Goal: Check status: Check status

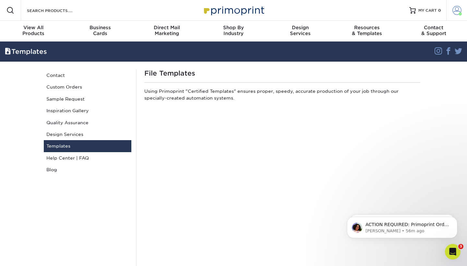
click at [459, 11] on span at bounding box center [457, 10] width 9 height 9
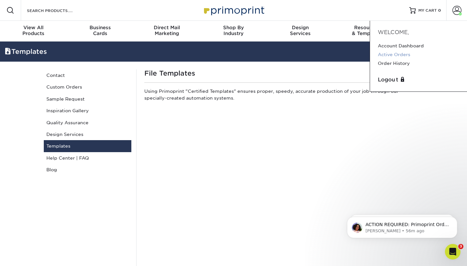
click at [395, 56] on link "Active Orders" at bounding box center [418, 54] width 81 height 9
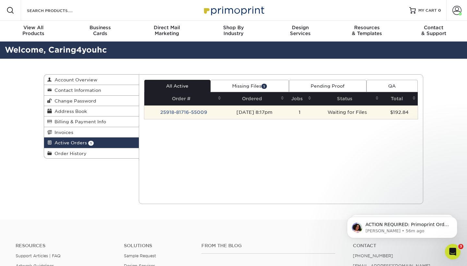
click at [185, 113] on td "25918-81716-55009" at bounding box center [183, 112] width 79 height 14
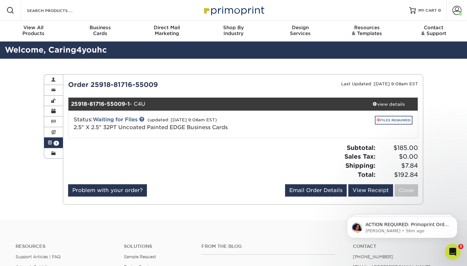
click at [388, 121] on link "FILES REQUIRED" at bounding box center [394, 120] width 38 height 9
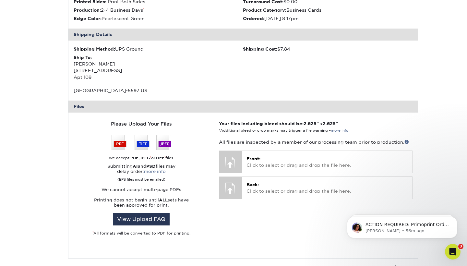
scroll to position [178, 0]
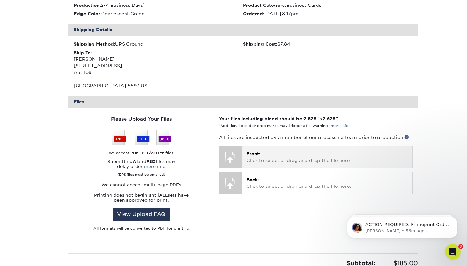
click at [237, 154] on div at bounding box center [230, 157] width 23 height 23
click at [241, 153] on div at bounding box center [230, 157] width 23 height 23
click at [281, 157] on p "Front: Click to select or drag and drop the file here." at bounding box center [327, 157] width 161 height 13
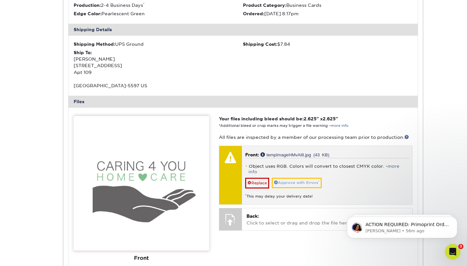
click at [299, 178] on link "Approve with Errors *" at bounding box center [297, 183] width 50 height 10
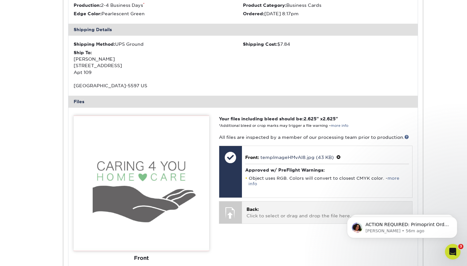
click at [258, 207] on p "Back: Click to select or drag and drop the file here." at bounding box center [327, 212] width 161 height 13
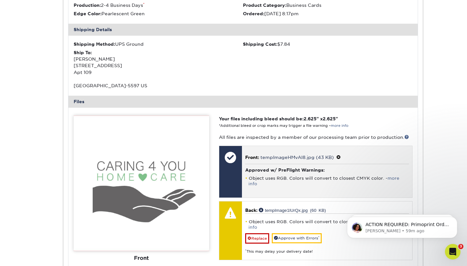
click at [339, 155] on span at bounding box center [339, 157] width 5 height 5
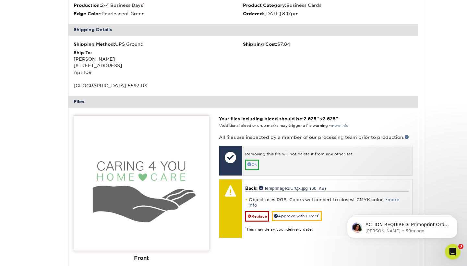
click at [252, 163] on link "Ok" at bounding box center [252, 165] width 14 height 10
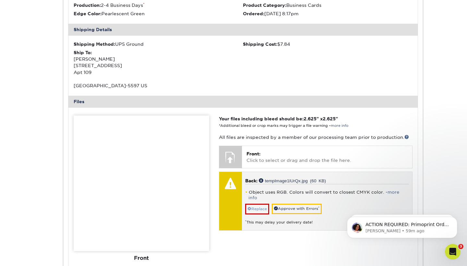
click at [254, 204] on link "Replace" at bounding box center [257, 209] width 24 height 10
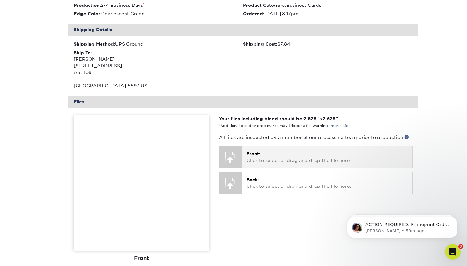
click at [279, 156] on p "Front: Click to select or drag and drop the file here." at bounding box center [327, 157] width 161 height 13
click at [251, 154] on p "Front: Click to select or drag and drop the file here." at bounding box center [327, 157] width 161 height 13
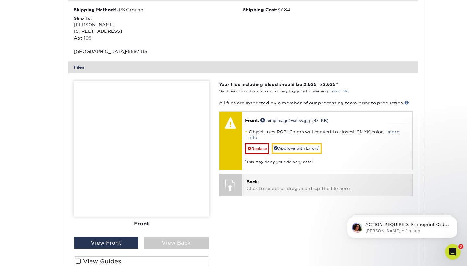
scroll to position [213, 0]
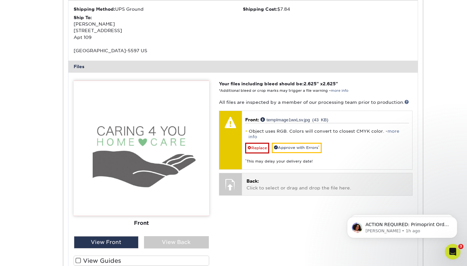
click at [259, 179] on span "Back:" at bounding box center [253, 181] width 12 height 5
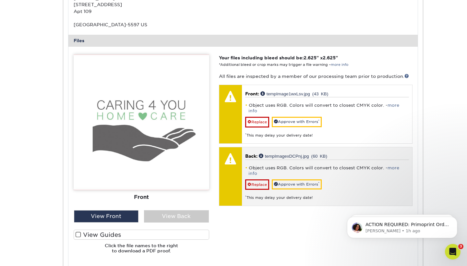
scroll to position [240, 0]
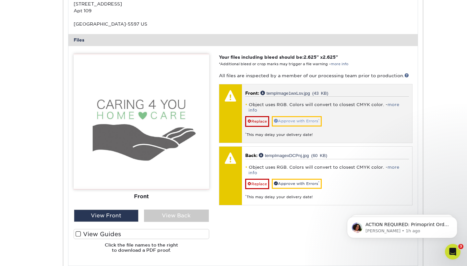
click at [285, 116] on link "Approve with Errors *" at bounding box center [297, 121] width 50 height 10
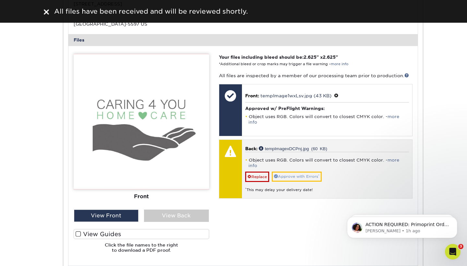
click at [292, 172] on link "Approve with Errors *" at bounding box center [297, 177] width 50 height 10
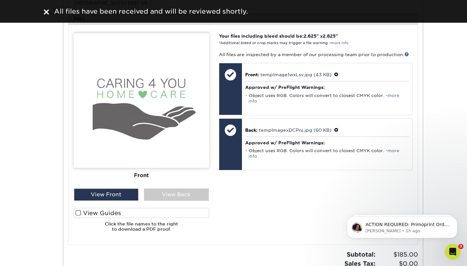
scroll to position [262, 0]
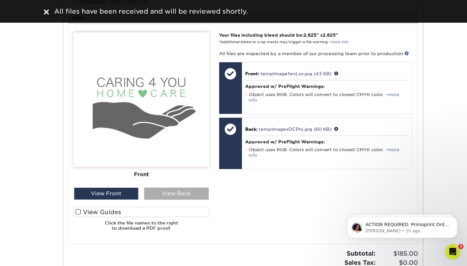
click at [179, 188] on div "View Back" at bounding box center [176, 194] width 65 height 12
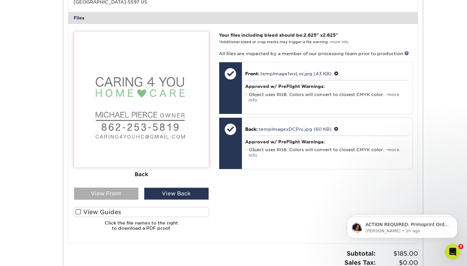
click at [116, 192] on div "View Front" at bounding box center [106, 194] width 65 height 12
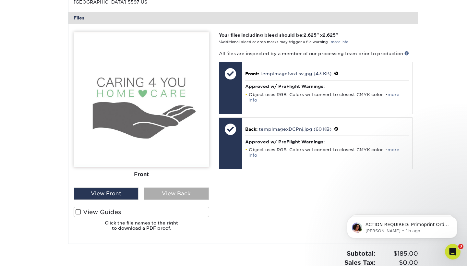
click at [170, 192] on div "View Back" at bounding box center [176, 194] width 65 height 12
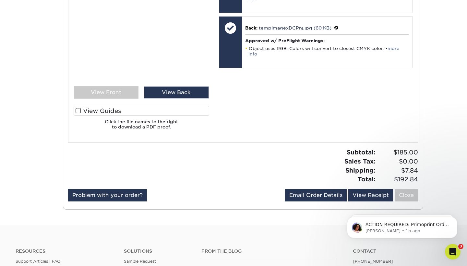
scroll to position [377, 0]
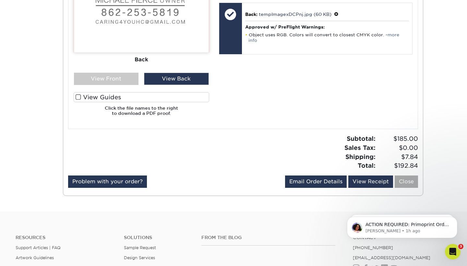
click at [406, 178] on link "Close" at bounding box center [406, 182] width 23 height 12
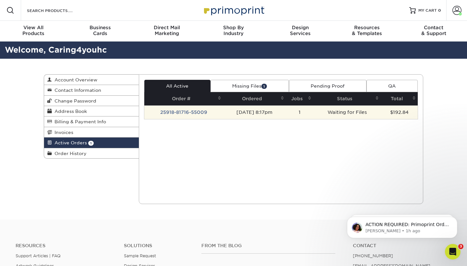
click at [184, 113] on td "25918-81716-55009" at bounding box center [183, 112] width 79 height 14
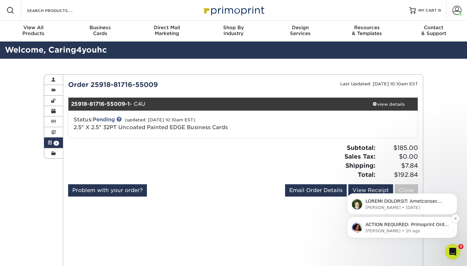
click at [414, 229] on p "Avery • 1h ago" at bounding box center [408, 231] width 84 height 6
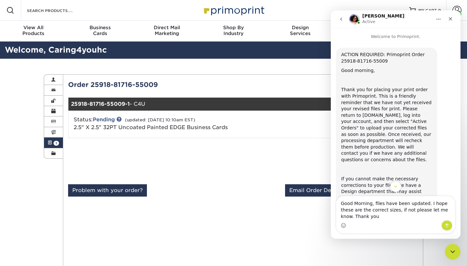
type textarea "Good Morning, files have been updated. I hope these are the correct sizes, if n…"
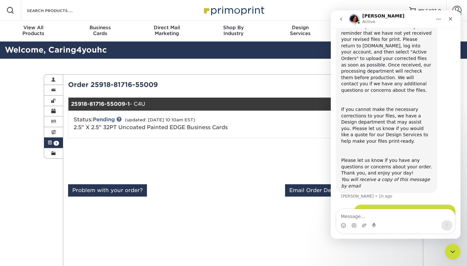
scroll to position [87, 0]
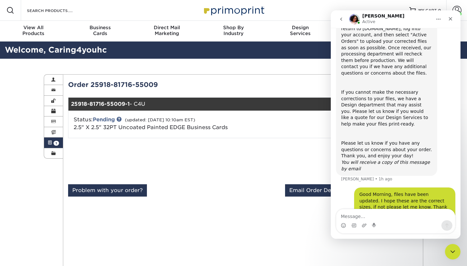
click at [262, 129] on div "Status: Pending (updated: 09/22/2025 10:10am EST) 2.5" X 2.5" 32PT Uncoated Pai…" at bounding box center [185, 124] width 233 height 16
click at [341, 20] on icon "go back" at bounding box center [341, 19] width 2 height 3
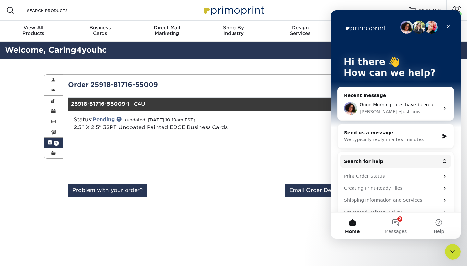
scroll to position [0, 0]
click at [398, 226] on button "2 Messages" at bounding box center [395, 226] width 43 height 26
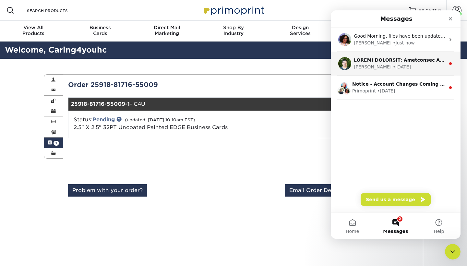
click at [407, 63] on div "Intercom messenger" at bounding box center [400, 60] width 92 height 7
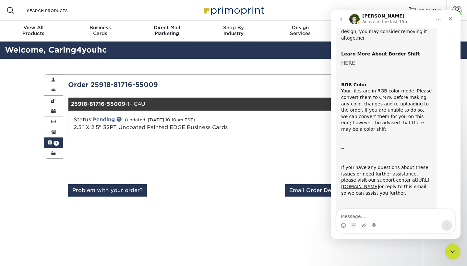
scroll to position [312, 0]
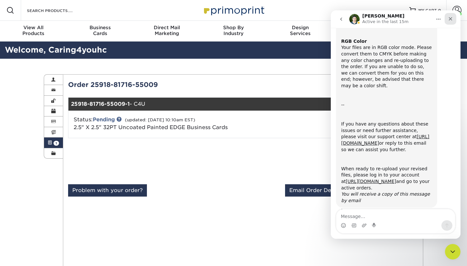
click at [453, 19] on icon "Close" at bounding box center [450, 18] width 5 height 5
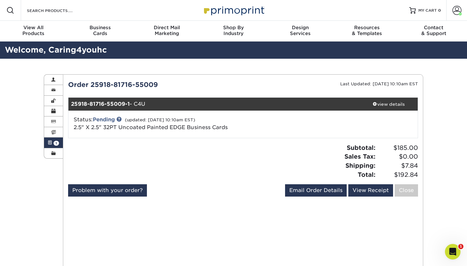
scroll to position [0, 0]
click at [249, 158] on div "Subtotal: $185.00 Sales Tax: $0.00 Shipping: $7.84 Total: $192.84" at bounding box center [333, 161] width 180 height 36
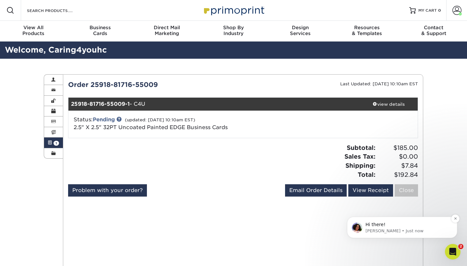
click at [388, 229] on p "Avery • Just now" at bounding box center [408, 231] width 84 height 6
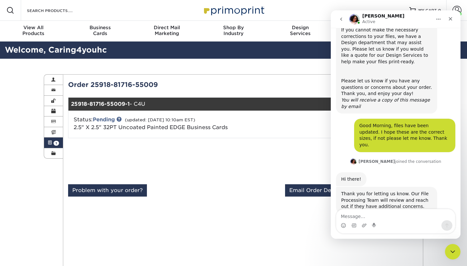
scroll to position [148, 0]
type textarea "Thanks!"
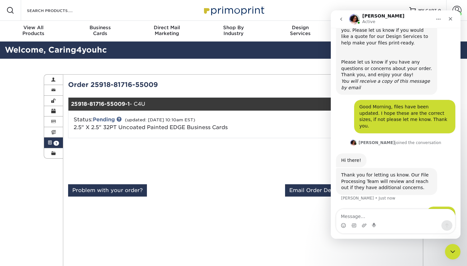
scroll to position [192, 0]
